Goal: Information Seeking & Learning: Check status

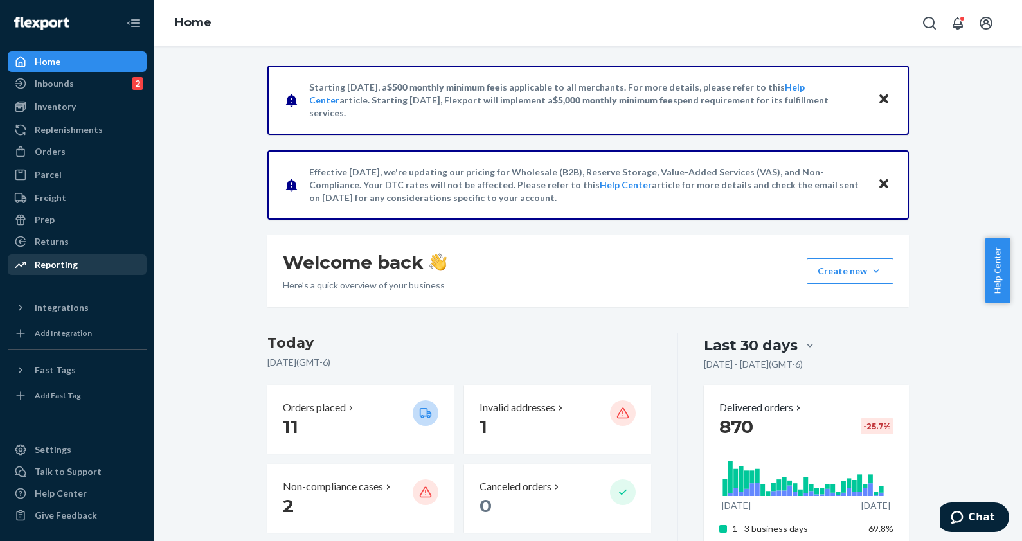
click at [66, 264] on div "Reporting" at bounding box center [56, 264] width 43 height 13
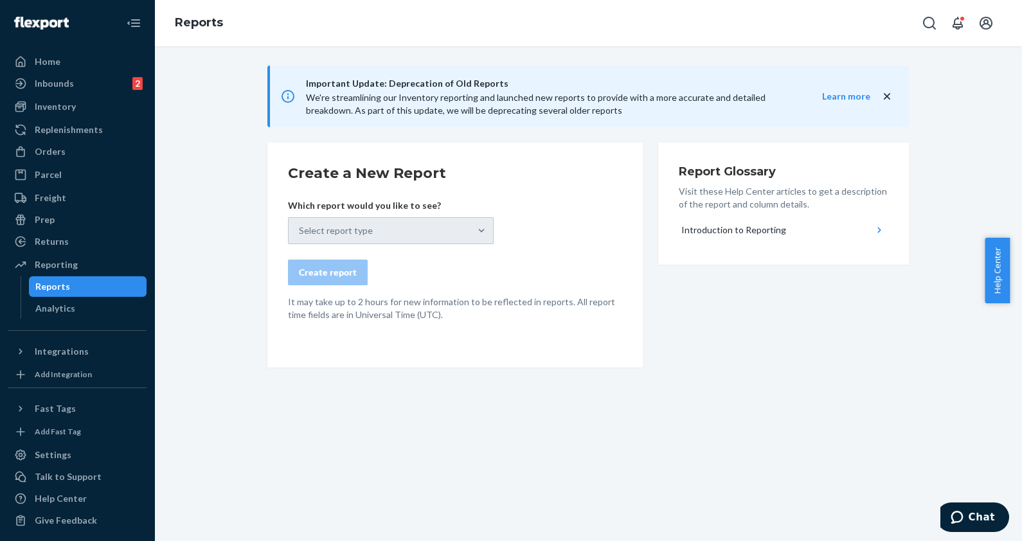
click at [77, 286] on div "Reports" at bounding box center [88, 287] width 116 height 18
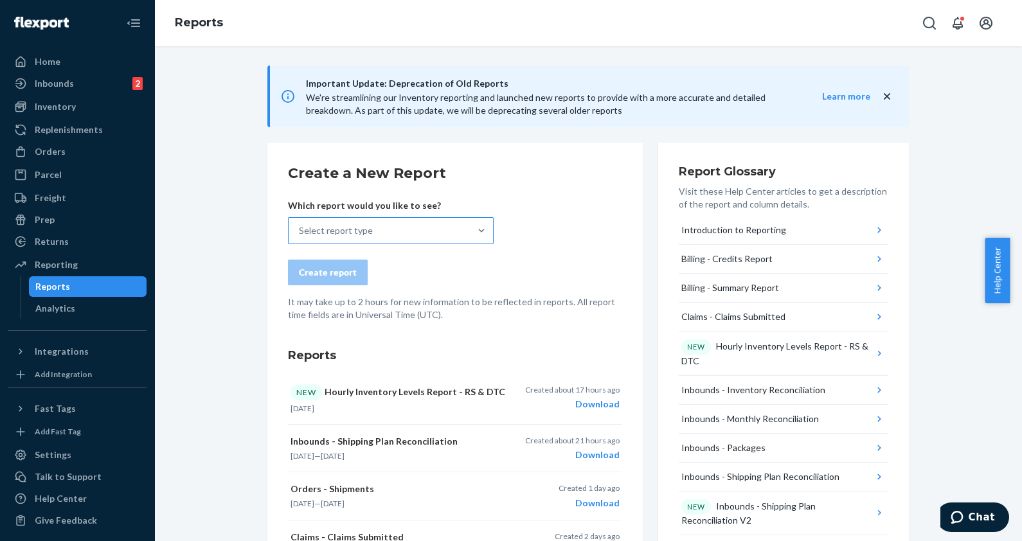
click at [476, 219] on div at bounding box center [481, 231] width 23 height 26
click at [300, 224] on input "Select report type" at bounding box center [299, 230] width 1 height 13
click at [381, 231] on div "Select report type" at bounding box center [379, 231] width 181 height 26
click at [300, 231] on input "0 results available. Select is focused ,type to refine list, press Down to open…" at bounding box center [299, 230] width 1 height 13
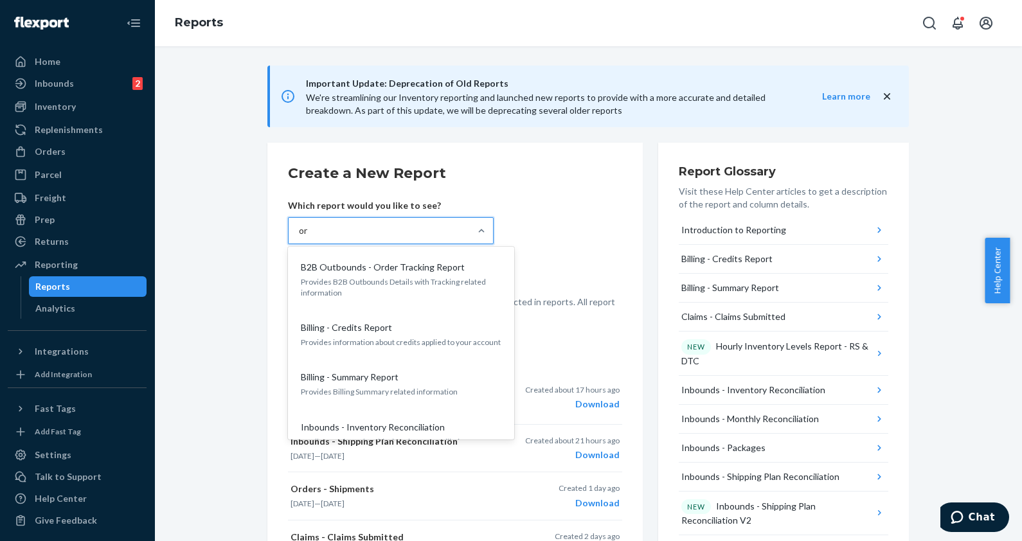
type input "ord"
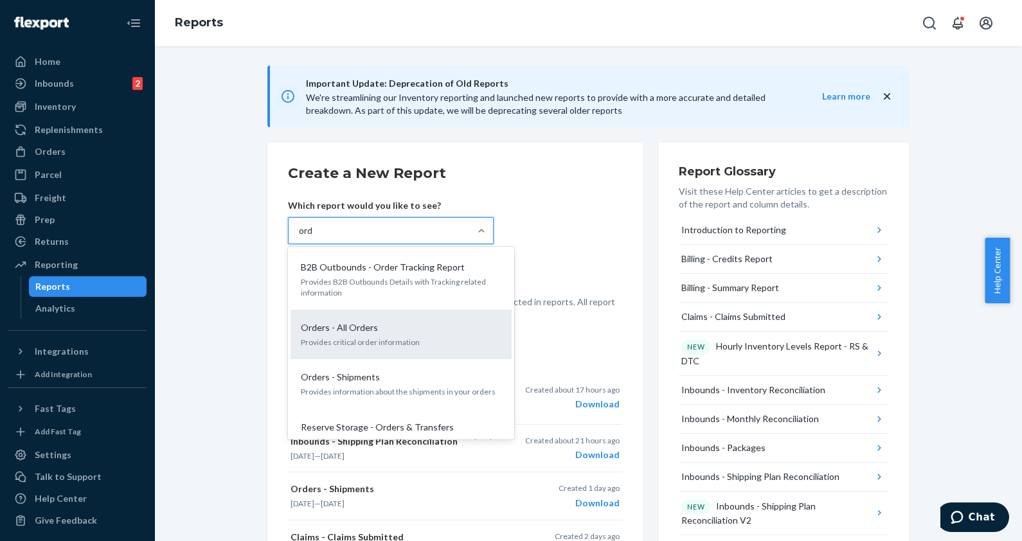
click at [336, 344] on p "Provides critical order information" at bounding box center [401, 342] width 201 height 11
click at [314, 237] on input "ord" at bounding box center [306, 230] width 15 height 13
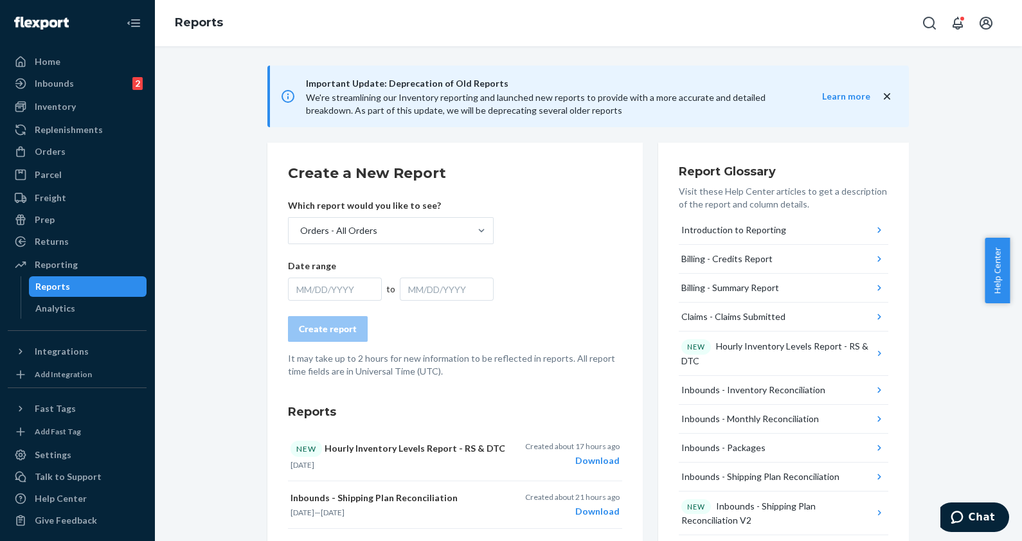
click at [317, 284] on div "MM/DD/YYYY" at bounding box center [335, 289] width 94 height 23
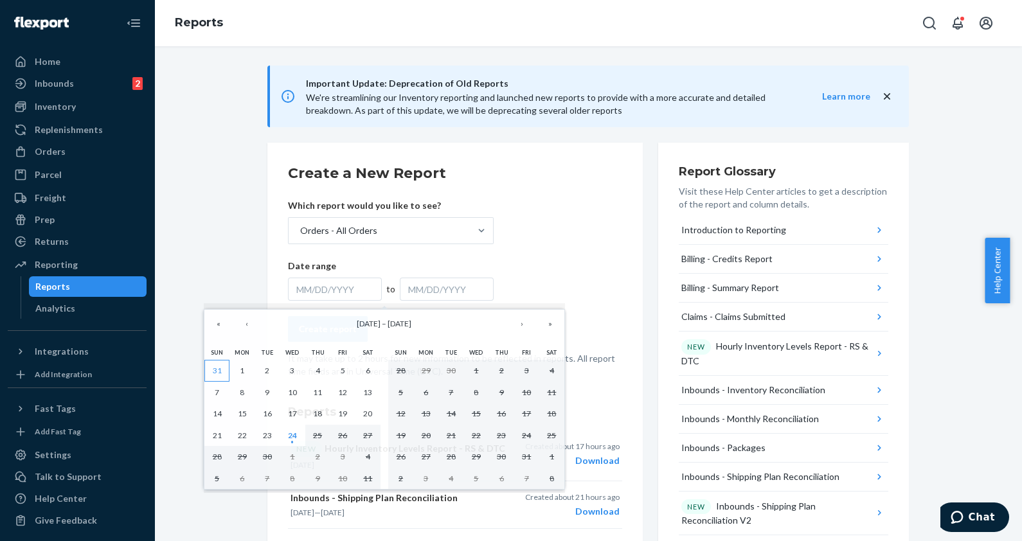
click at [225, 370] on button "31" at bounding box center [216, 371] width 25 height 22
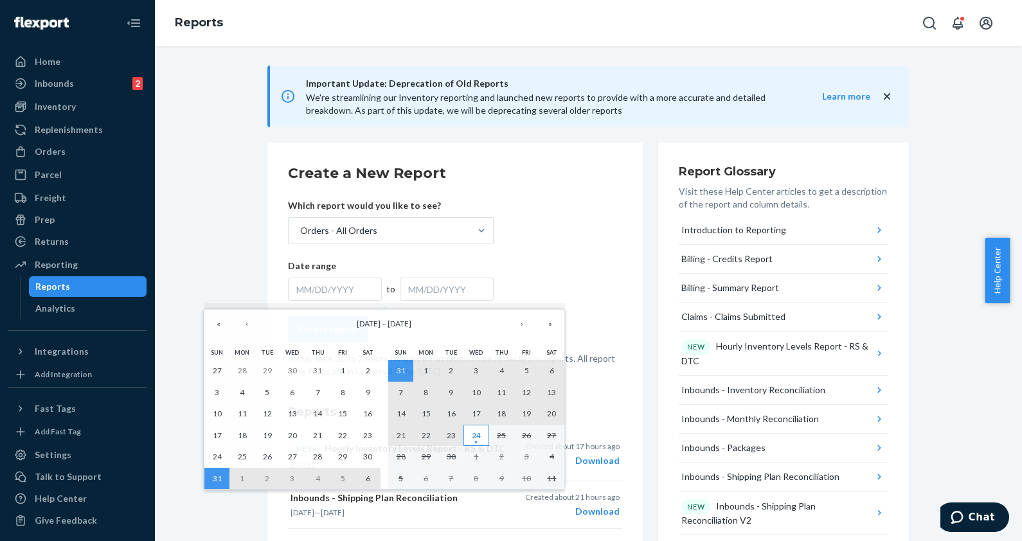
click at [476, 437] on abbr "24" at bounding box center [476, 436] width 9 height 10
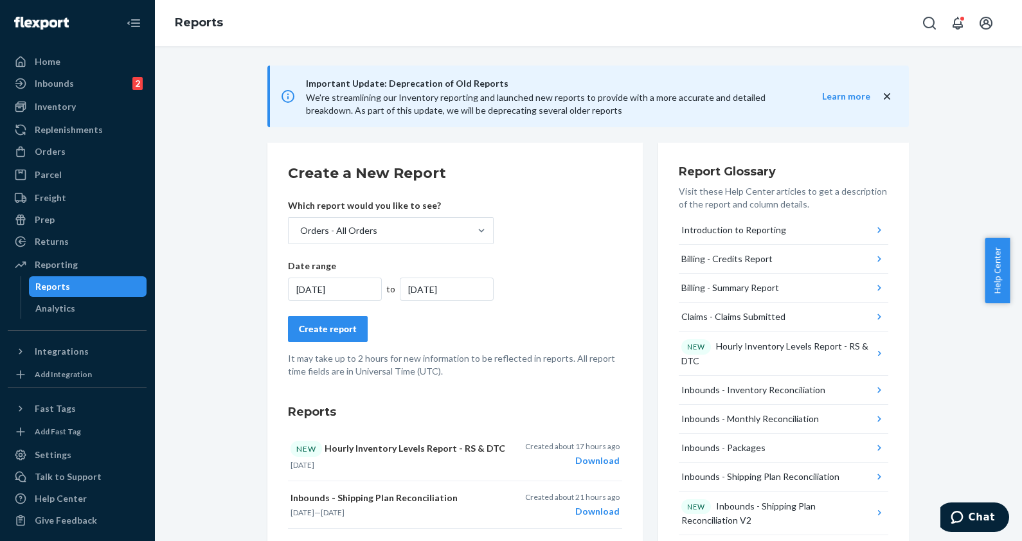
click at [332, 325] on div "Create report" at bounding box center [328, 329] width 58 height 13
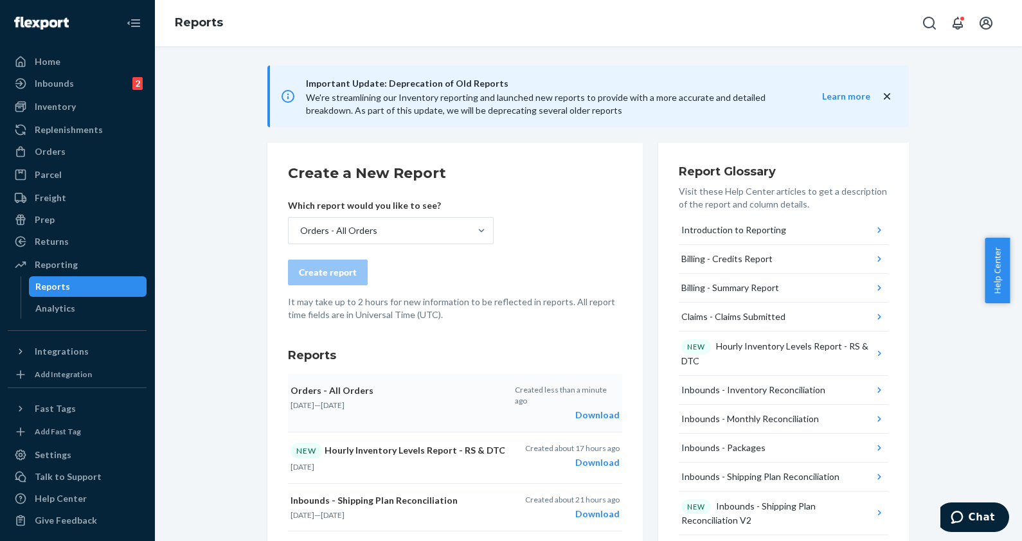
click at [578, 409] on div "Download" at bounding box center [567, 415] width 105 height 13
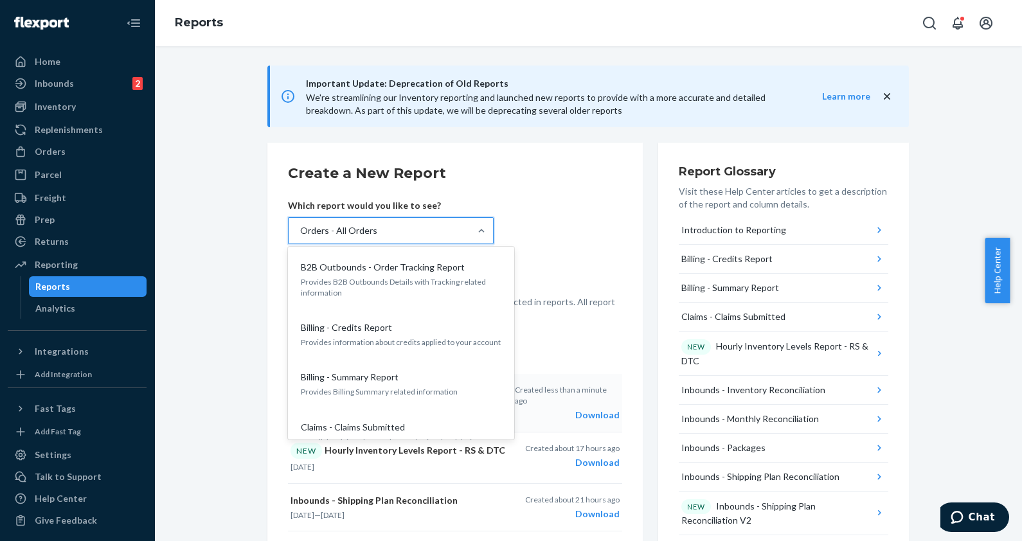
click at [411, 231] on div "Orders - All Orders" at bounding box center [379, 231] width 181 height 26
click at [300, 231] on input "option Orders - All Orders, selected. option B2B Outbounds - Order Tracking Rep…" at bounding box center [299, 230] width 1 height 13
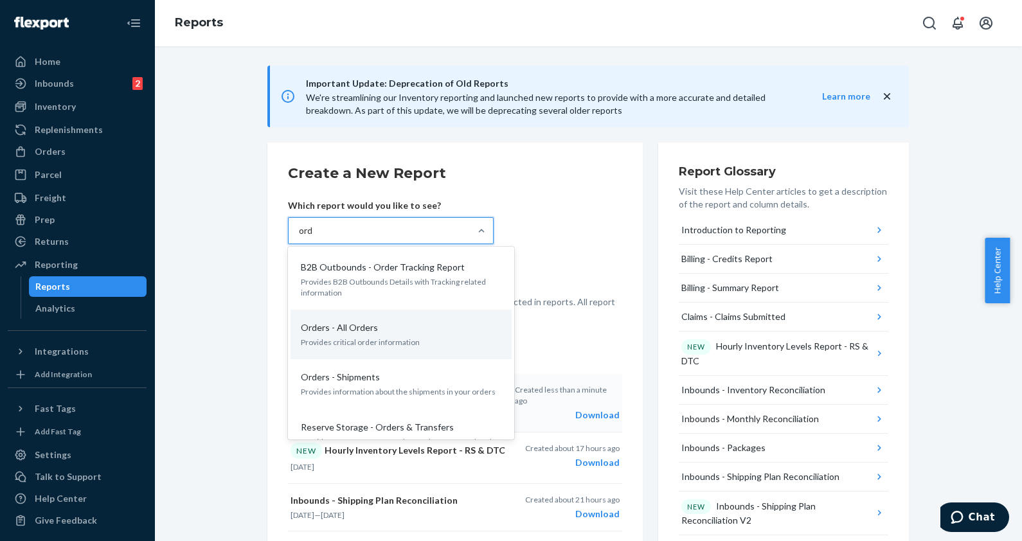
type input "orde"
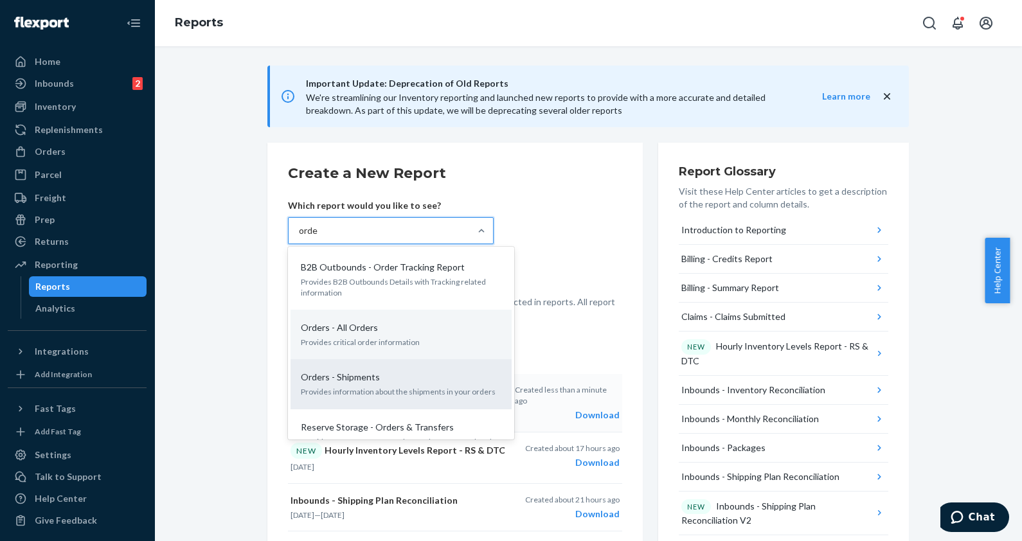
click at [343, 382] on p "Orders - Shipments" at bounding box center [340, 377] width 79 height 13
click at [319, 237] on input "orde" at bounding box center [309, 230] width 20 height 13
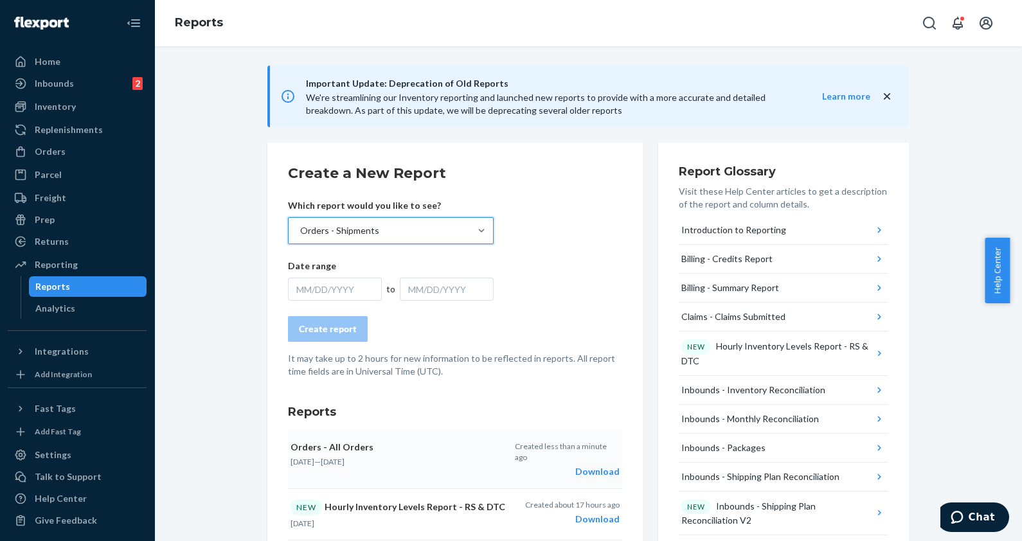
click at [314, 289] on div "MM/DD/YYYY" at bounding box center [335, 289] width 94 height 23
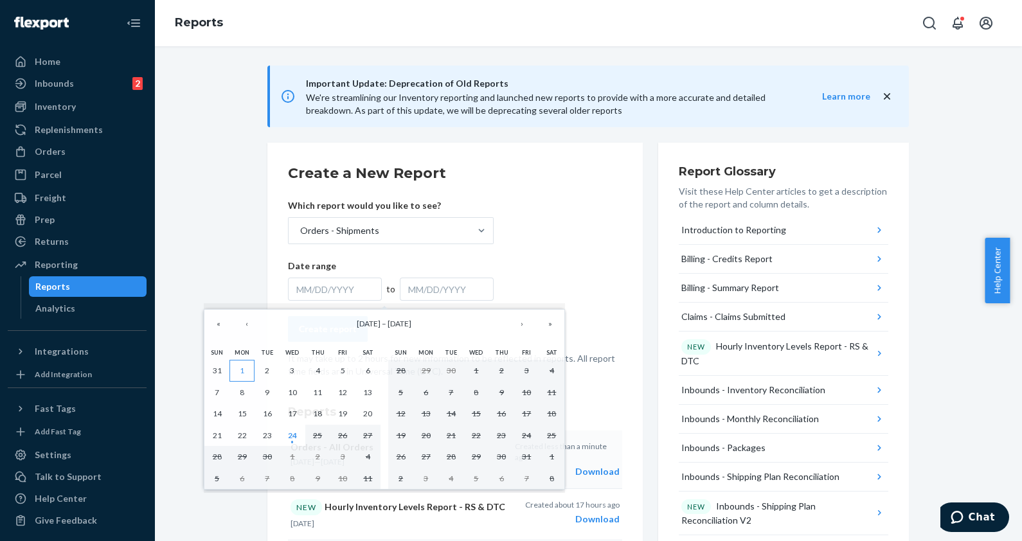
click at [238, 373] on button "1" at bounding box center [241, 371] width 25 height 22
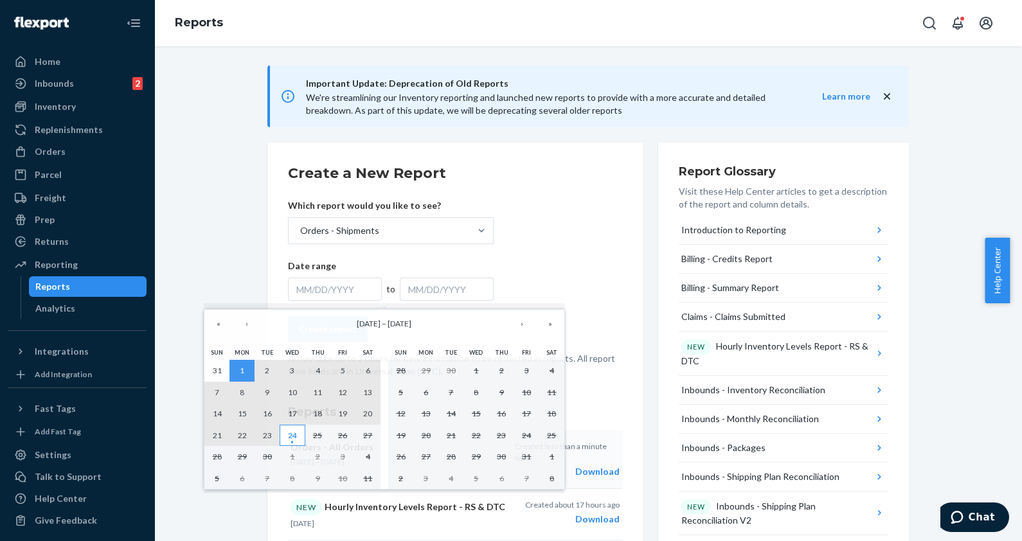
click at [287, 427] on button "24" at bounding box center [292, 436] width 25 height 22
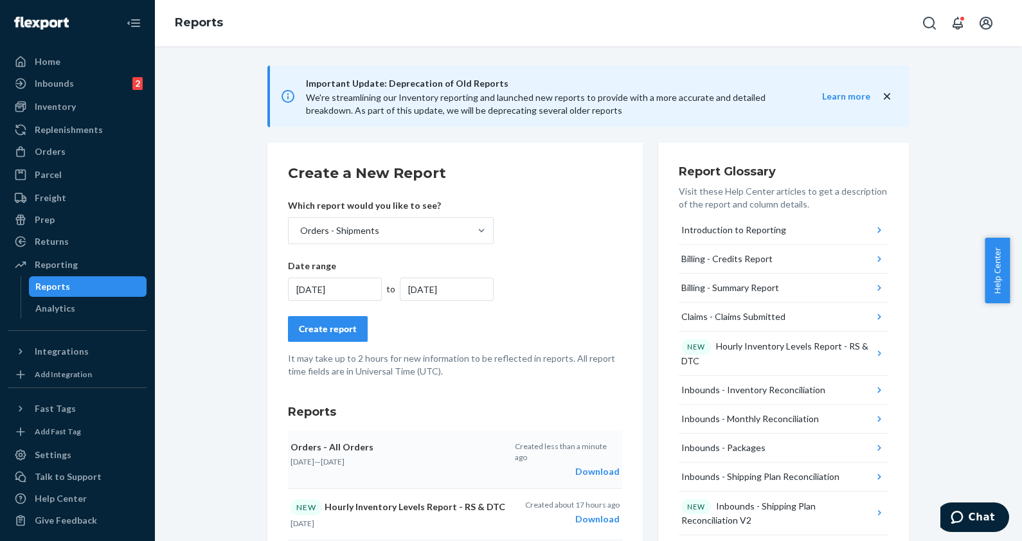
click at [325, 335] on button "Create report" at bounding box center [328, 329] width 80 height 26
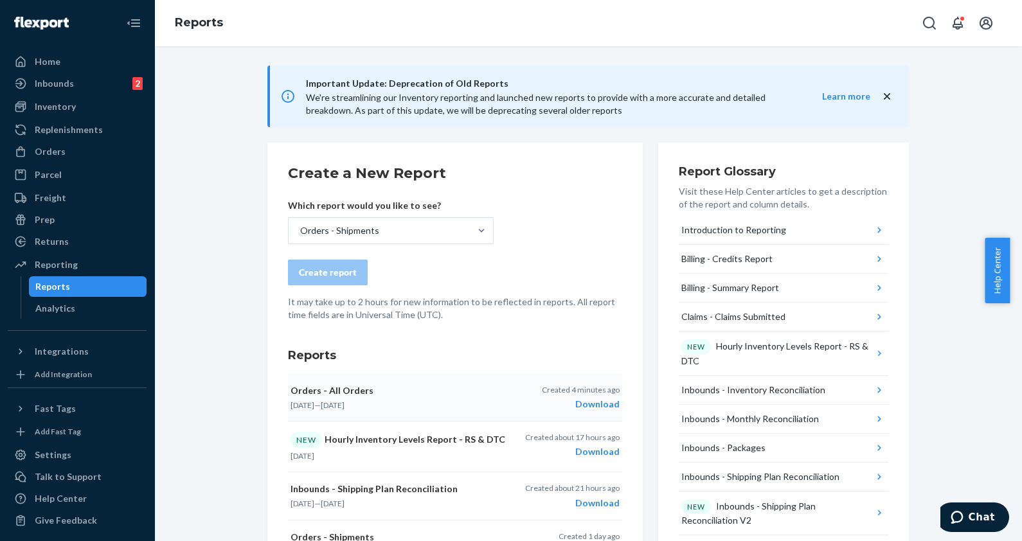
click at [587, 406] on div "Download" at bounding box center [581, 404] width 78 height 13
click at [443, 262] on div "Create report" at bounding box center [455, 273] width 334 height 26
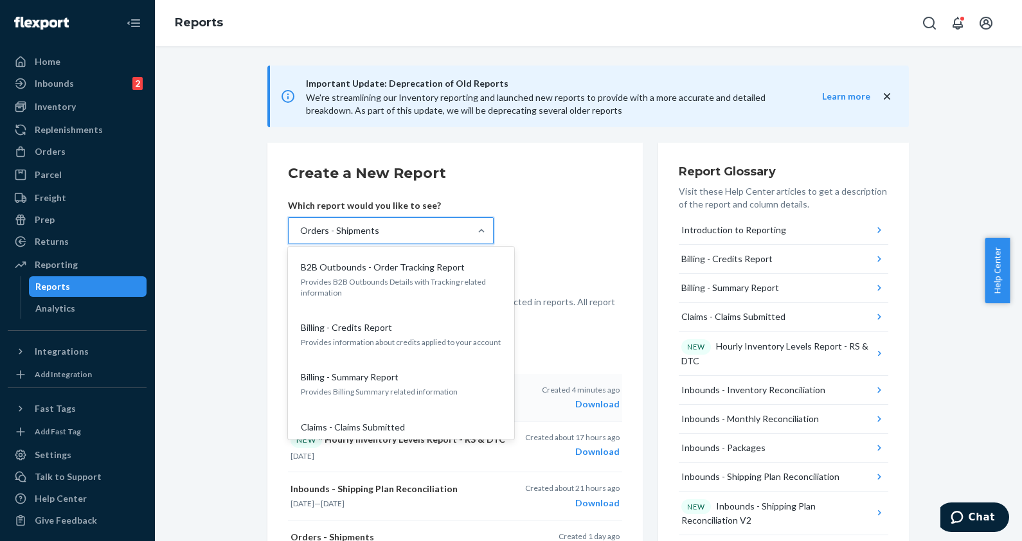
click at [402, 233] on div "Orders - Shipments" at bounding box center [379, 231] width 181 height 26
click at [300, 233] on input "option Orders - Shipments, selected. option B2B Outbounds - Order Tracking Repo…" at bounding box center [299, 230] width 1 height 13
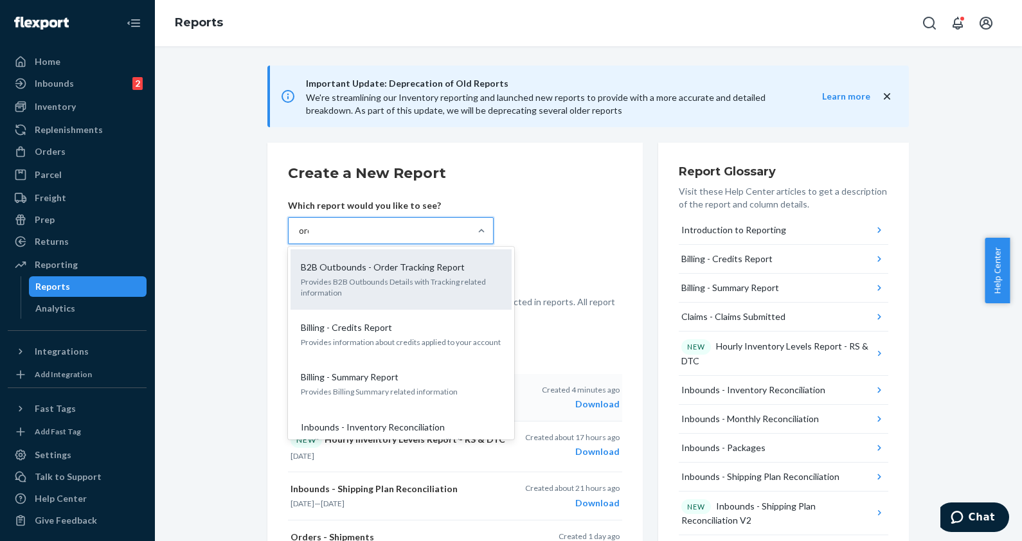
type input "orde"
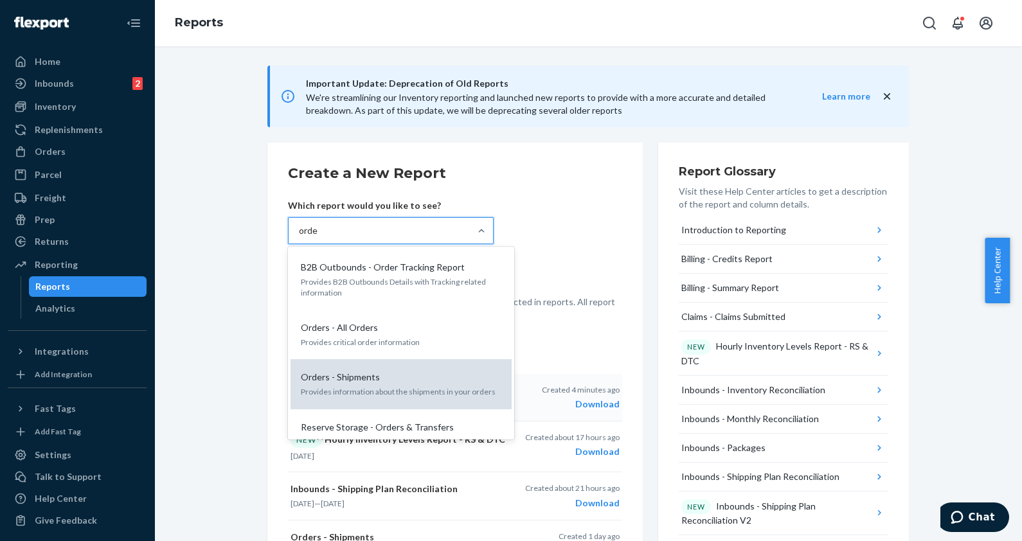
click at [363, 379] on p "Orders - Shipments" at bounding box center [340, 377] width 79 height 13
click at [319, 237] on input "orde" at bounding box center [309, 230] width 20 height 13
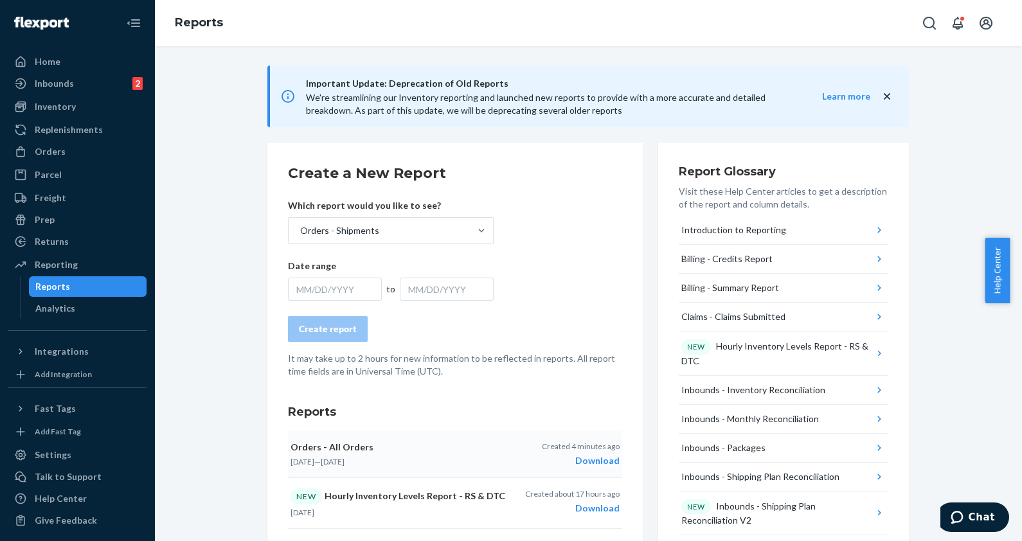
click at [292, 288] on div "MM/DD/YYYY" at bounding box center [335, 289] width 94 height 23
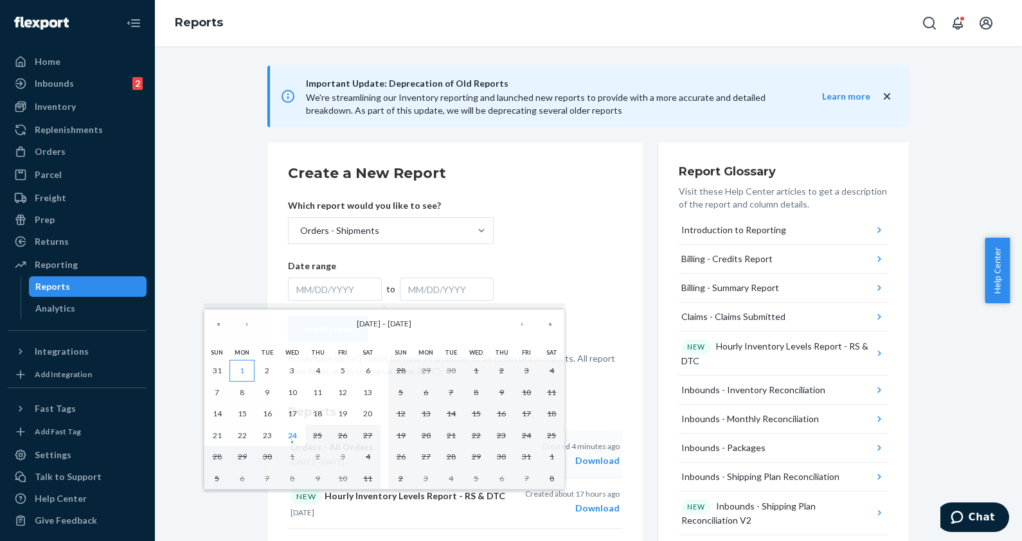
click at [243, 370] on abbr "1" at bounding box center [242, 371] width 4 height 10
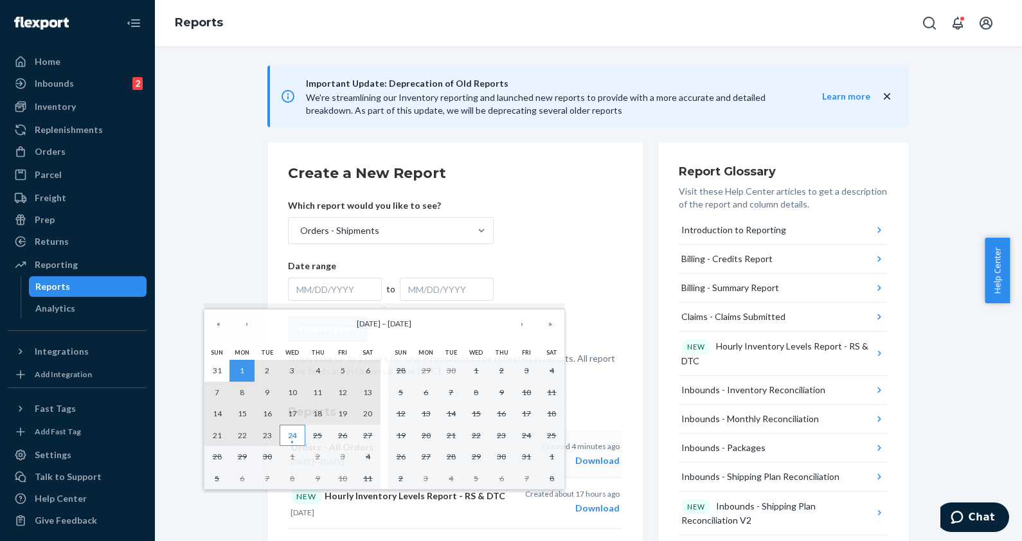
click at [290, 440] on abbr "24" at bounding box center [292, 436] width 9 height 10
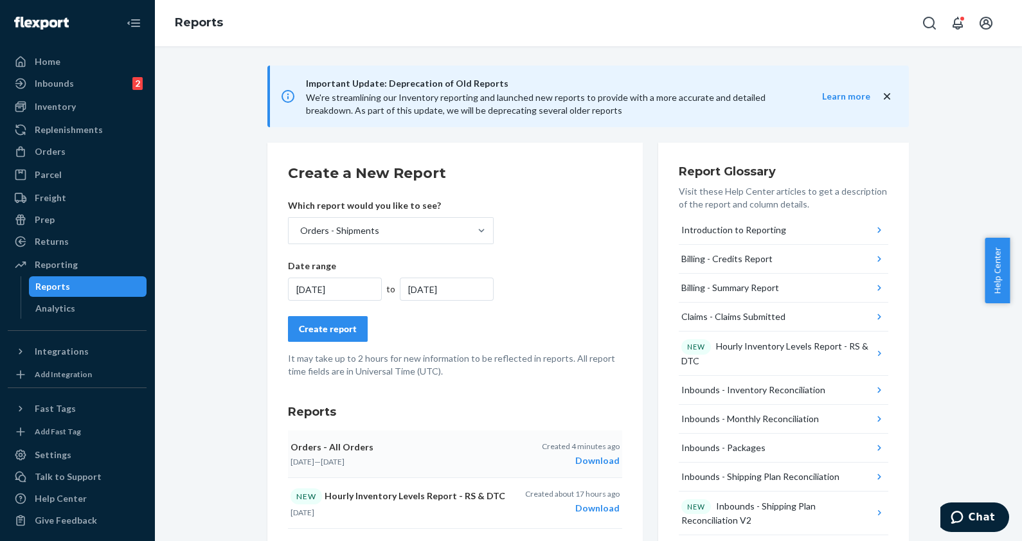
click at [314, 331] on div "Create report" at bounding box center [328, 329] width 58 height 13
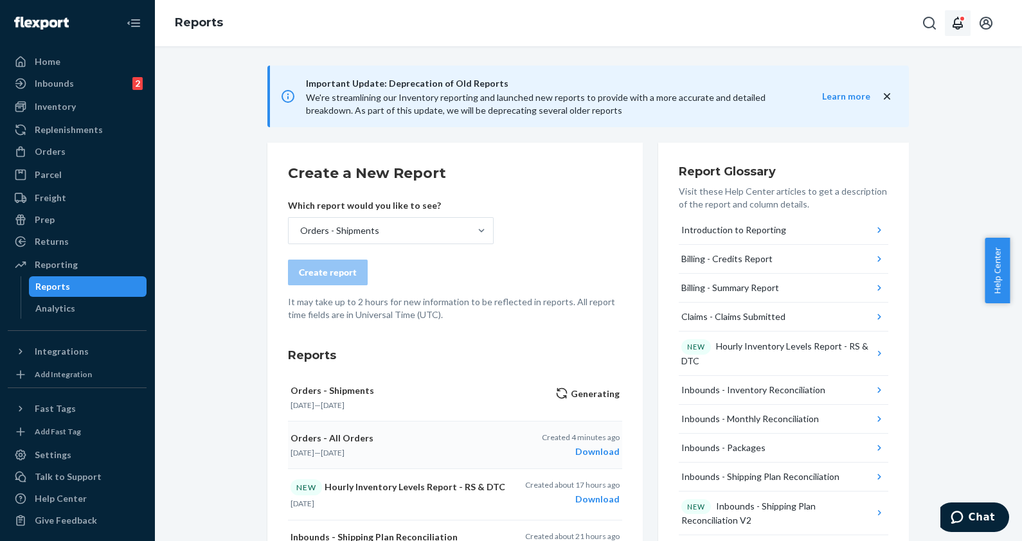
click at [961, 26] on icon "Open notifications" at bounding box center [957, 23] width 10 height 13
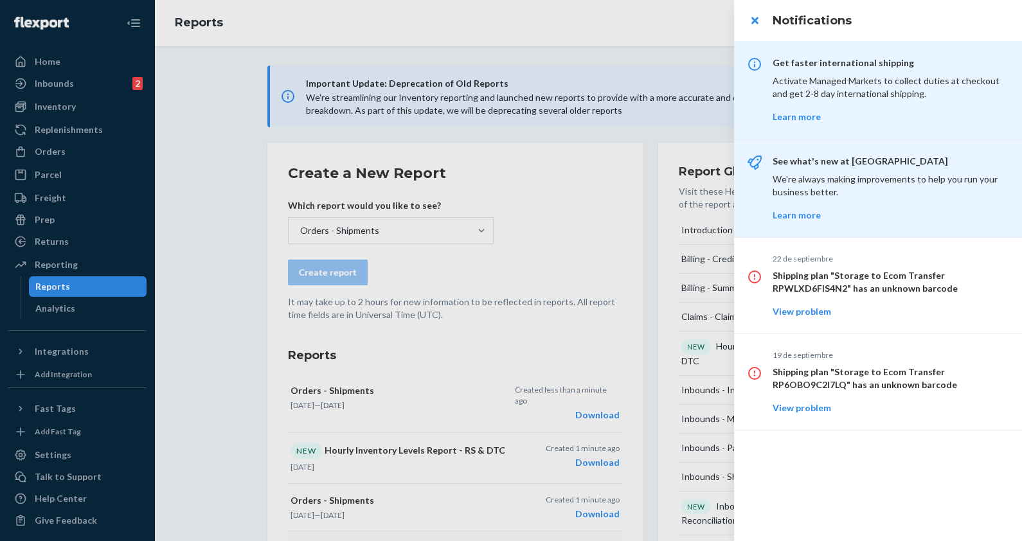
click at [643, 14] on div at bounding box center [511, 270] width 1022 height 541
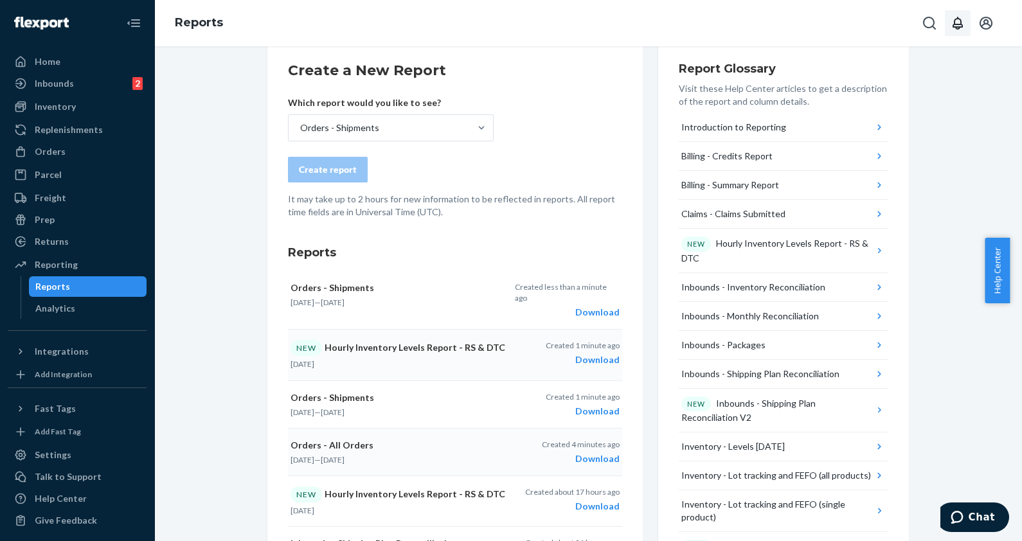
scroll to position [160, 0]
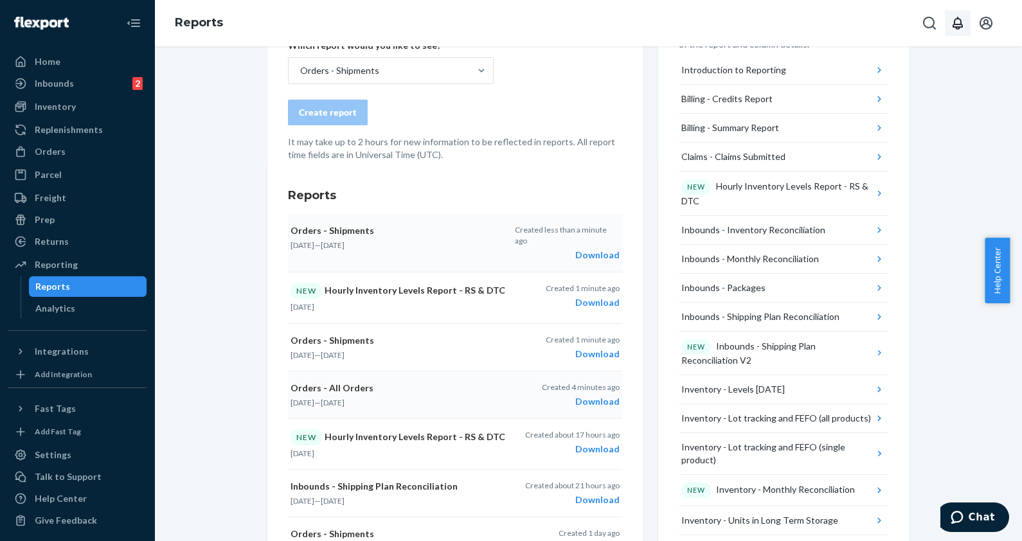
click at [591, 249] on div "Download" at bounding box center [567, 255] width 105 height 13
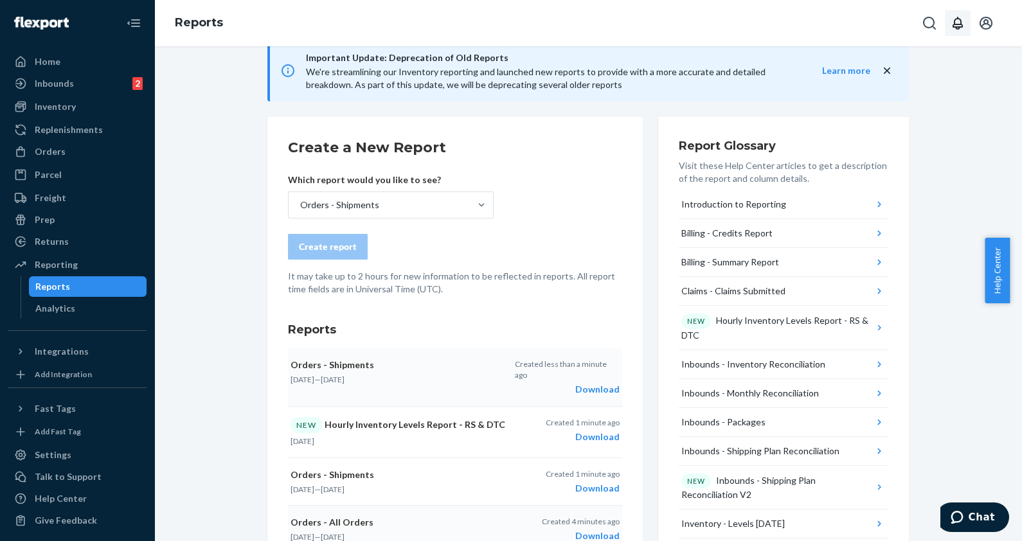
scroll to position [0, 0]
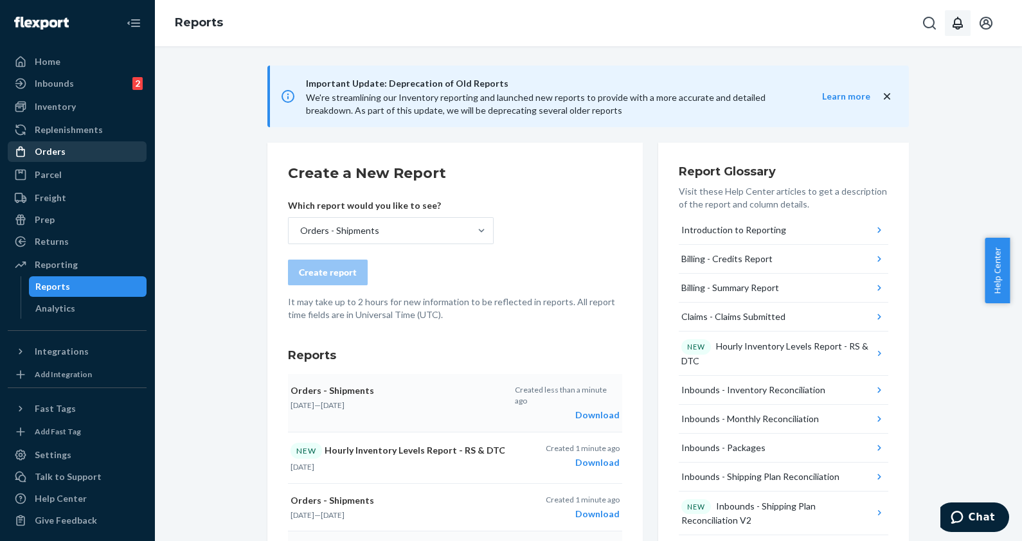
click at [51, 146] on div "Orders" at bounding box center [50, 151] width 31 height 13
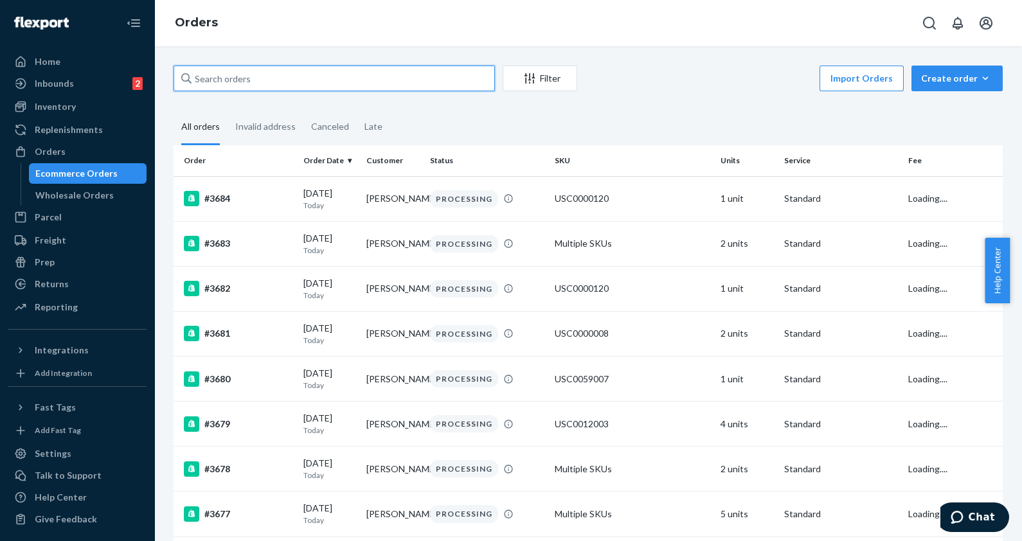
click at [211, 80] on input "text" at bounding box center [334, 79] width 321 height 26
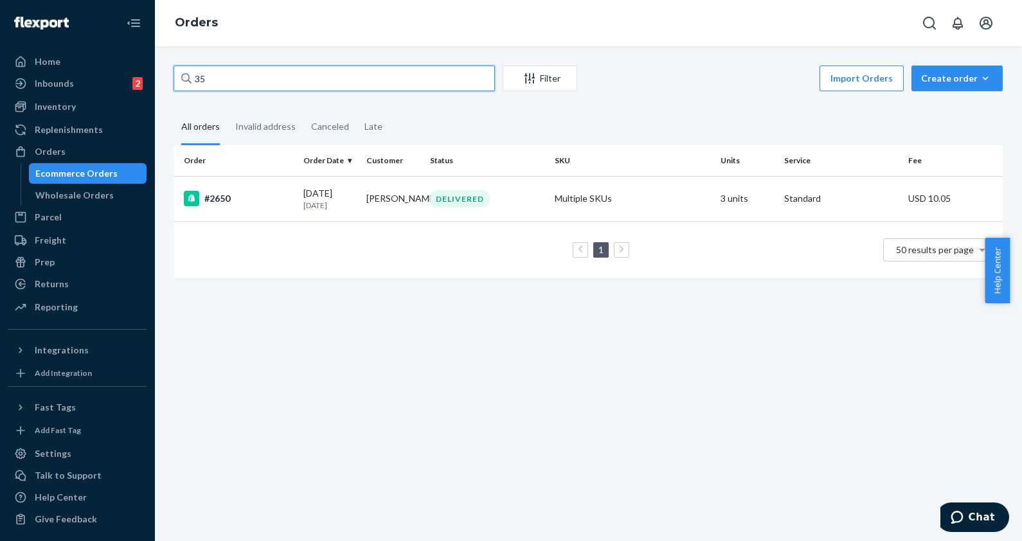
type input "3"
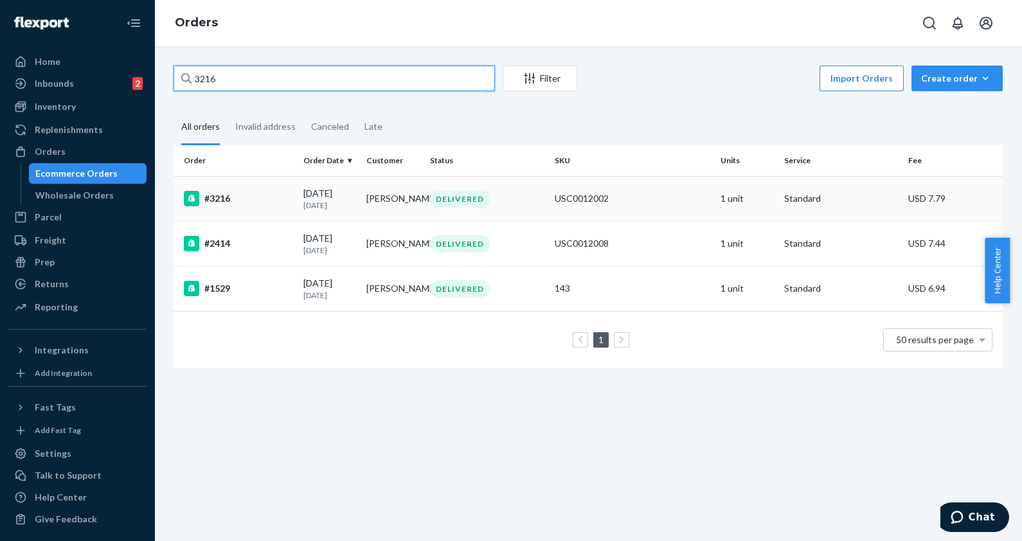
type input "3216"
click at [274, 198] on div "#3216" at bounding box center [238, 198] width 109 height 15
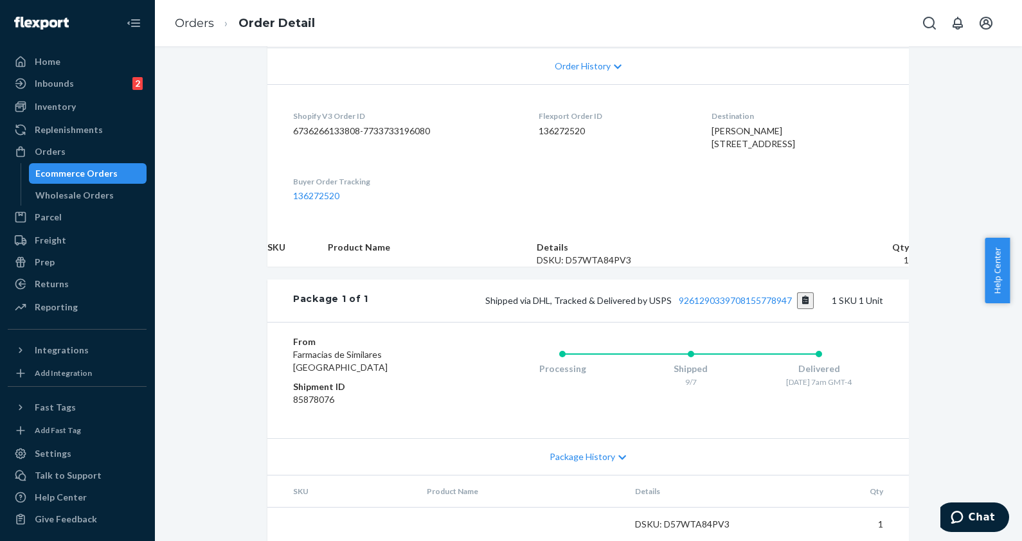
scroll to position [382, 0]
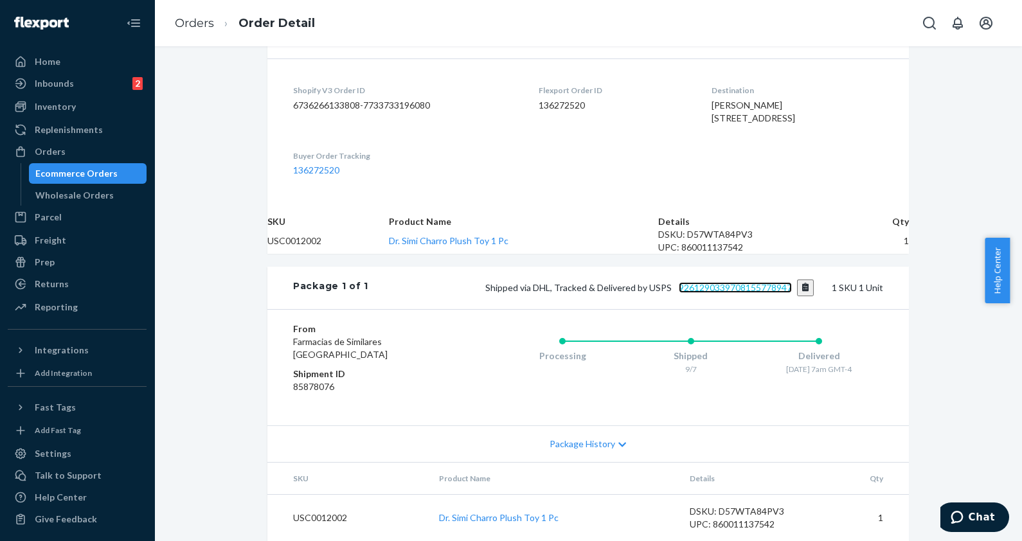
click at [691, 282] on link "9261290339708155778947" at bounding box center [735, 287] width 113 height 11
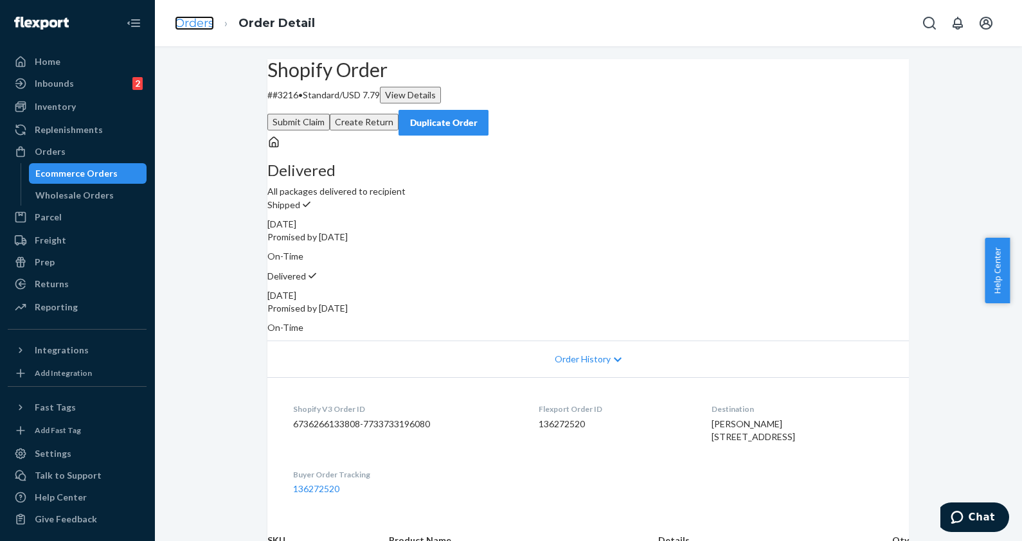
click at [204, 19] on link "Orders" at bounding box center [194, 23] width 39 height 14
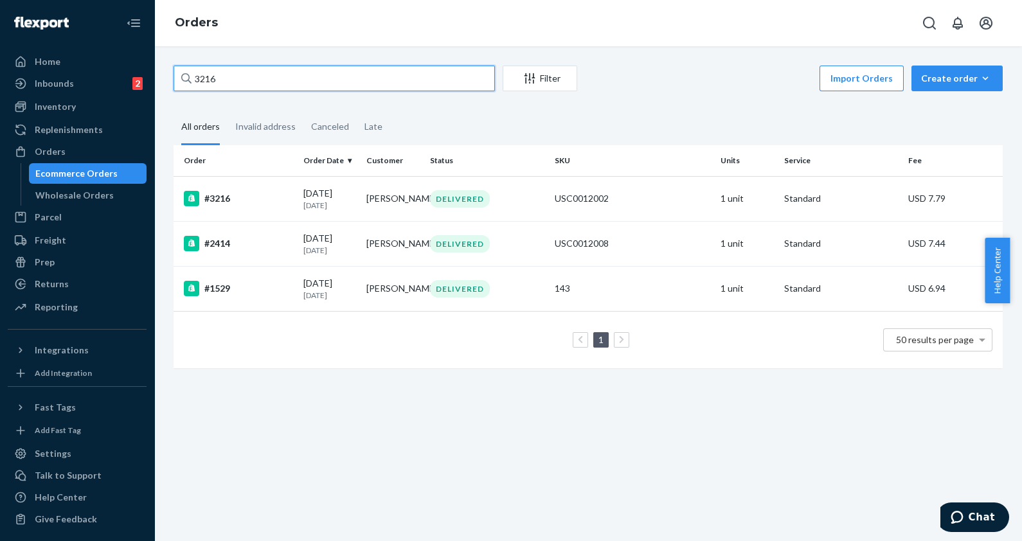
click at [281, 79] on input "3216" at bounding box center [334, 79] width 321 height 26
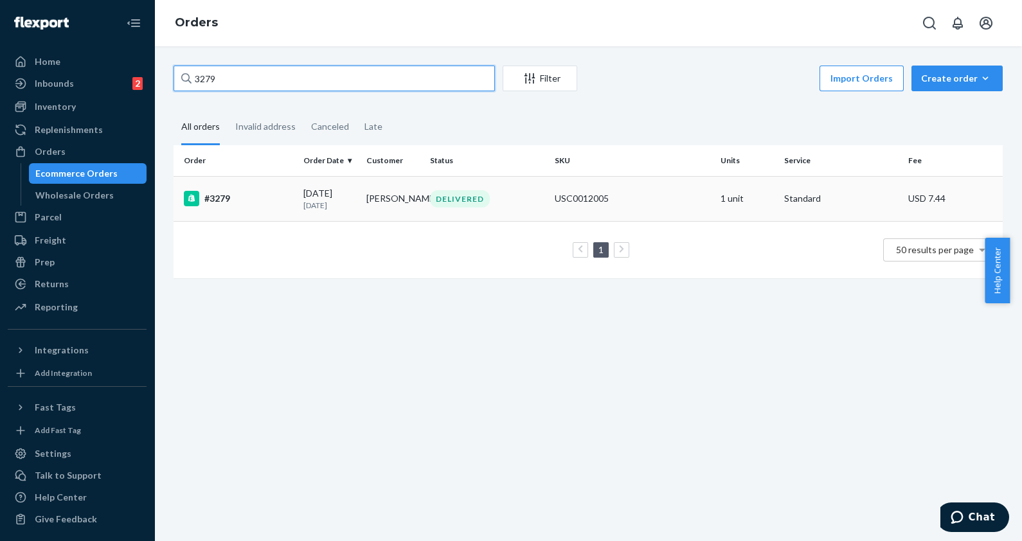
type input "3279"
click at [261, 206] on div "#3279" at bounding box center [238, 198] width 109 height 15
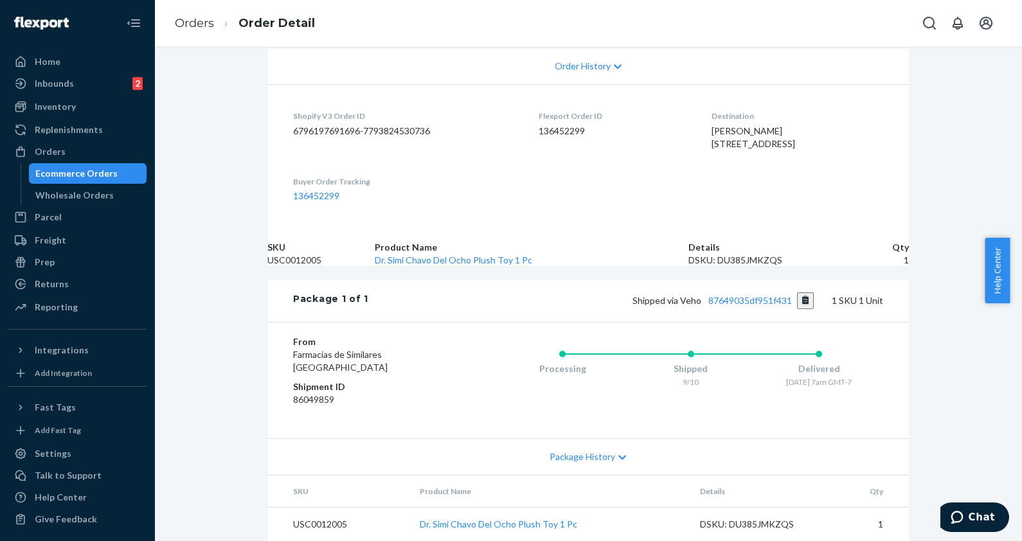
scroll to position [329, 0]
click at [742, 306] on link "87649035df951f431" at bounding box center [750, 300] width 84 height 11
